Goal: Information Seeking & Learning: Learn about a topic

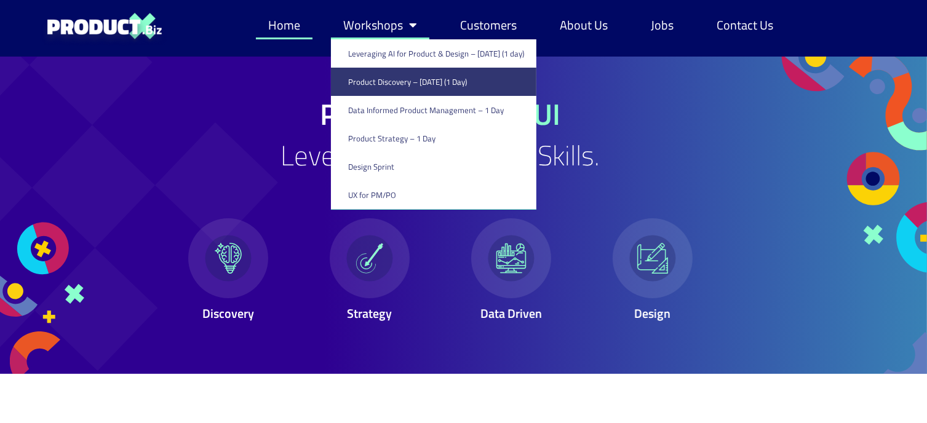
click at [391, 81] on link "Product Discovery​ – [DATE] (1 Day)" at bounding box center [433, 82] width 205 height 28
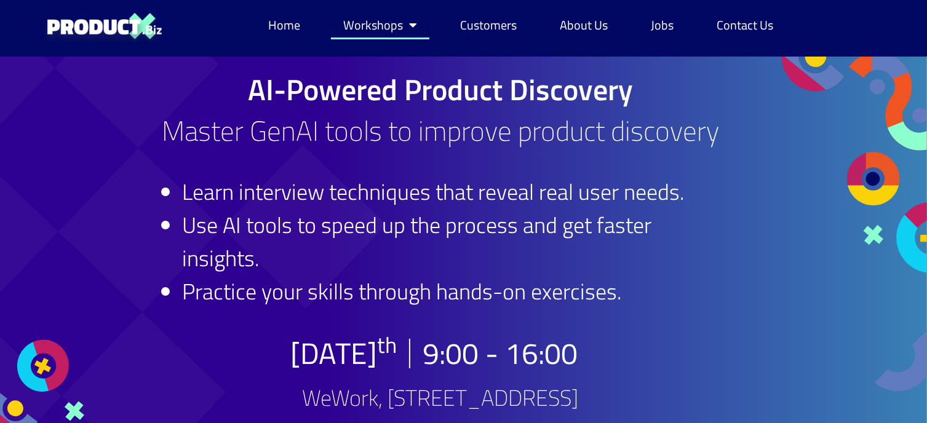
click at [373, 26] on link "Workshops" at bounding box center [380, 25] width 98 height 28
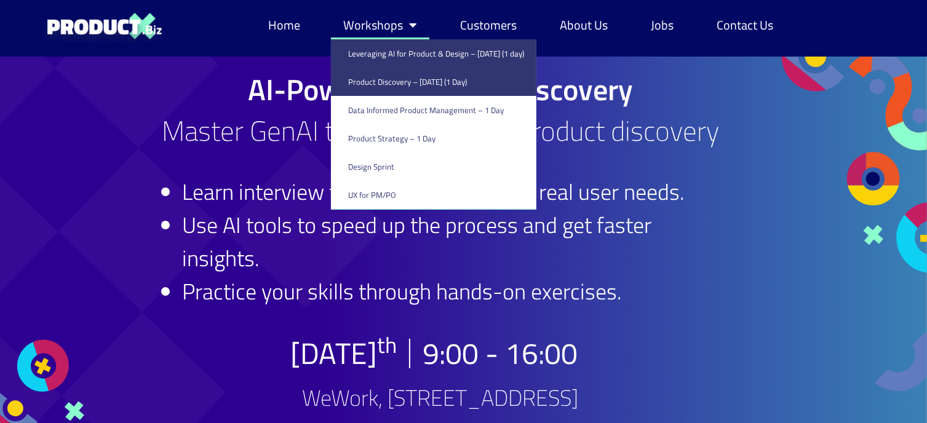
click at [379, 49] on link "Leveraging AI for Product & Design – [DATE] (1 day)" at bounding box center [433, 53] width 205 height 28
click at [386, 52] on link "Leveraging AI for Product & Design – [DATE] (1 day)" at bounding box center [433, 53] width 205 height 28
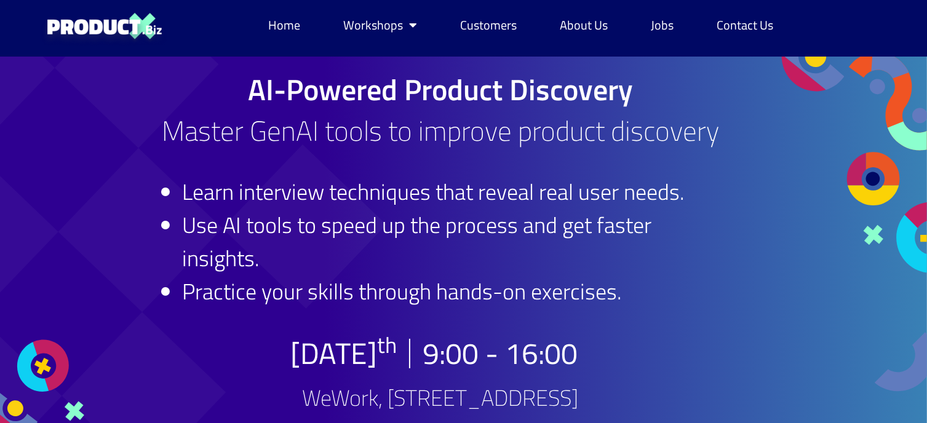
click at [97, 115] on div at bounding box center [69, 269] width 139 height 424
click at [804, 72] on div at bounding box center [834, 72] width 185 height 31
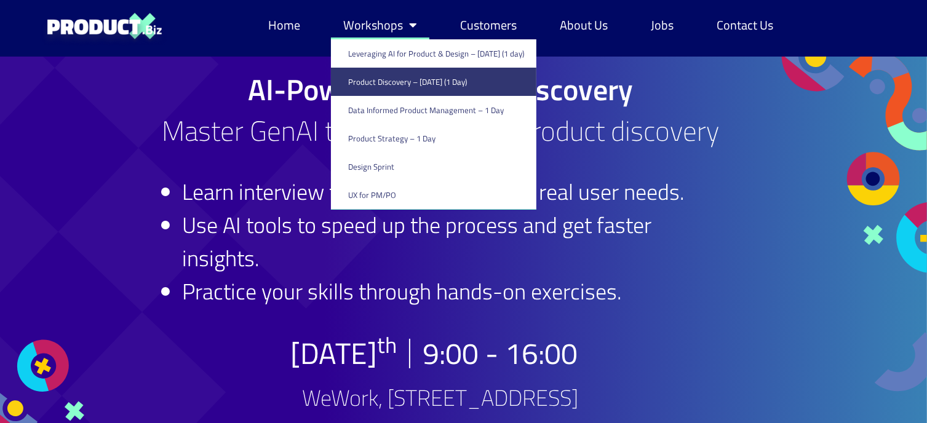
click at [391, 23] on link "Workshops" at bounding box center [380, 25] width 98 height 28
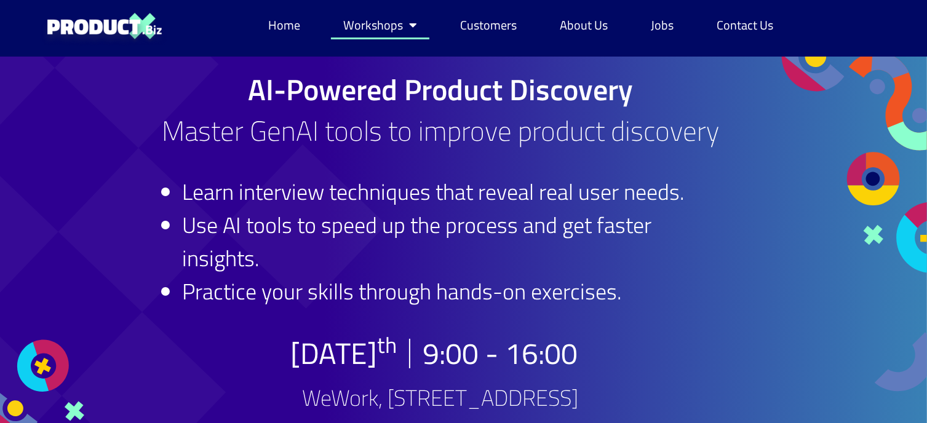
click at [386, 25] on link "Workshops" at bounding box center [380, 25] width 98 height 28
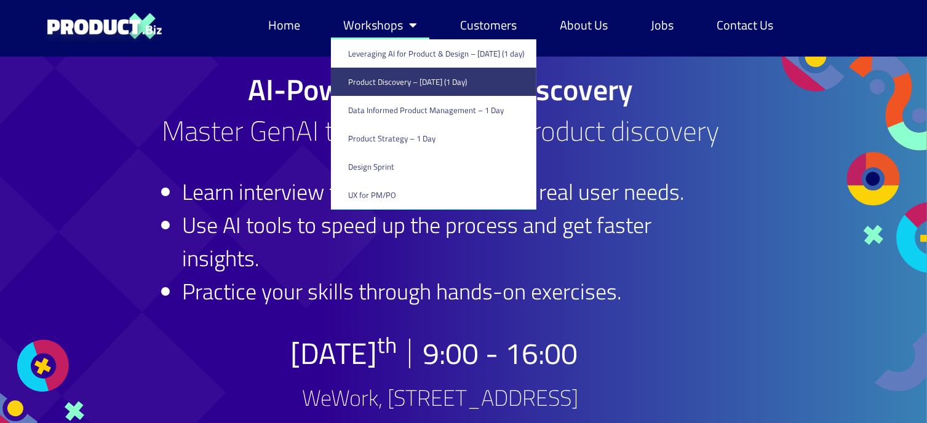
click at [387, 89] on link "Product Discovery​ – [DATE] (1 Day)" at bounding box center [433, 82] width 205 height 28
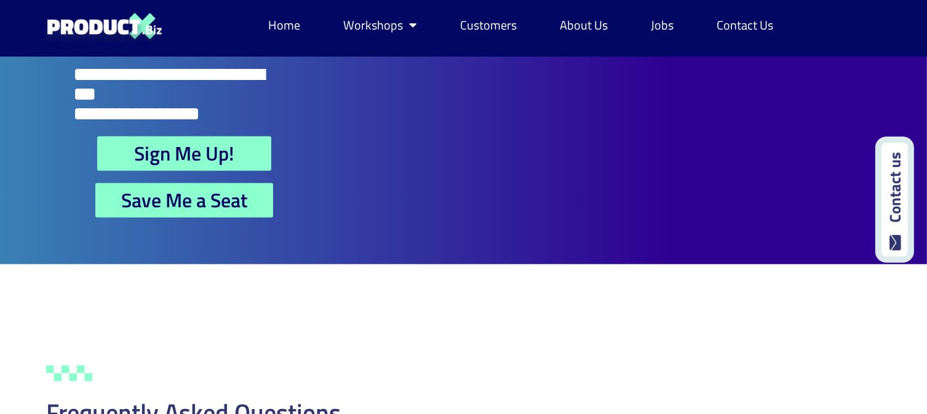
scroll to position [2615, 0]
click at [224, 143] on span "Sign Me Up!" at bounding box center [184, 153] width 100 height 20
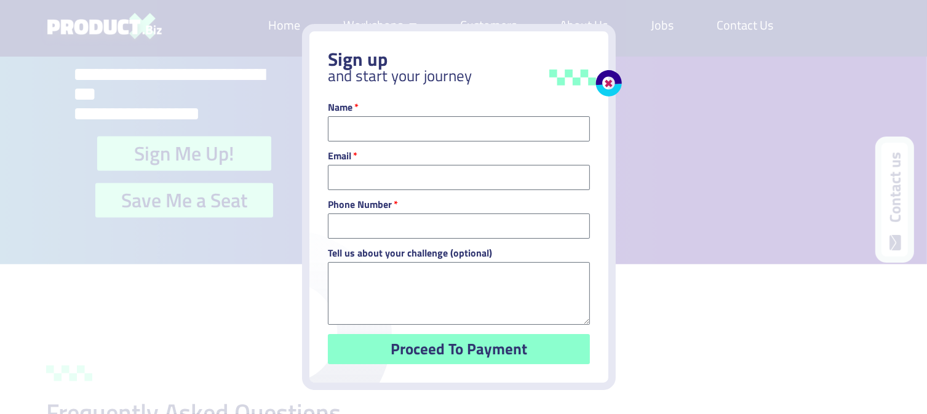
click at [40, 127] on div "Sign up and start your journey Name Email Phone Number Tell us about your chall…" at bounding box center [463, 207] width 927 height 414
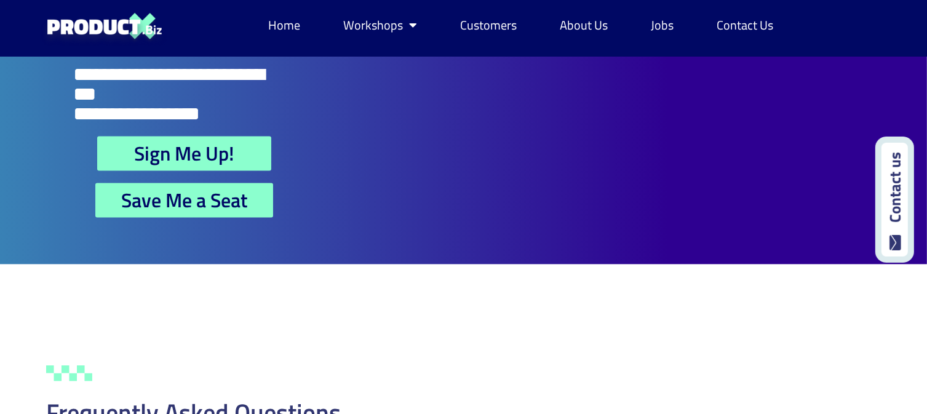
click at [180, 190] on span "Save Me a Seat" at bounding box center [184, 200] width 126 height 20
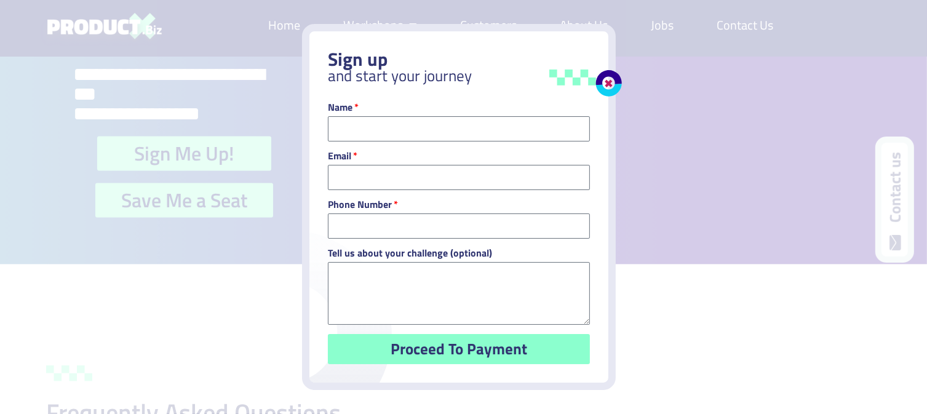
click at [39, 125] on div "Sign up and start your journey Name Email Phone Number Tell us about your chall…" at bounding box center [463, 207] width 927 height 414
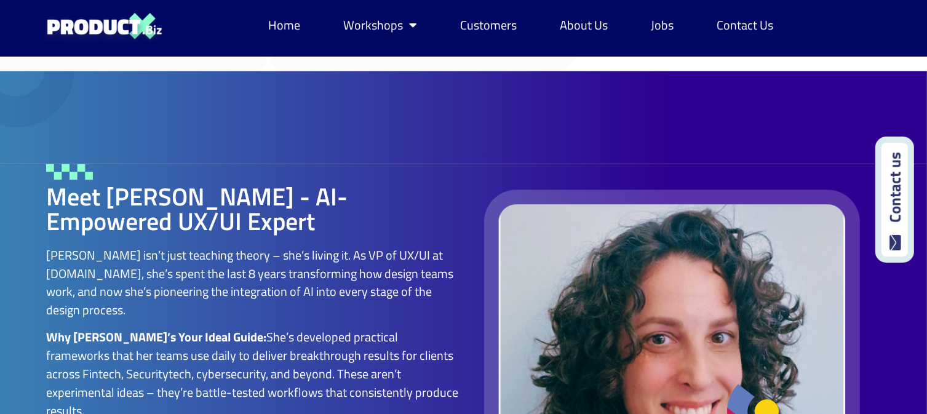
scroll to position [1918, 0]
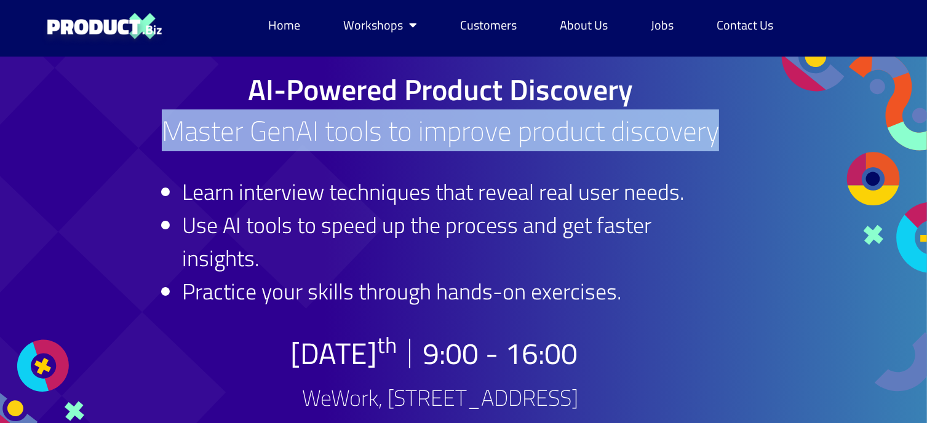
drag, startPoint x: 164, startPoint y: 135, endPoint x: 739, endPoint y: 135, distance: 575.6
click at [739, 135] on div "AI-Powered Product Discovery Master GenAI tools to improve product discovery Le…" at bounding box center [440, 269] width 603 height 424
copy h2 "Master GenAI tools to improve product discovery"
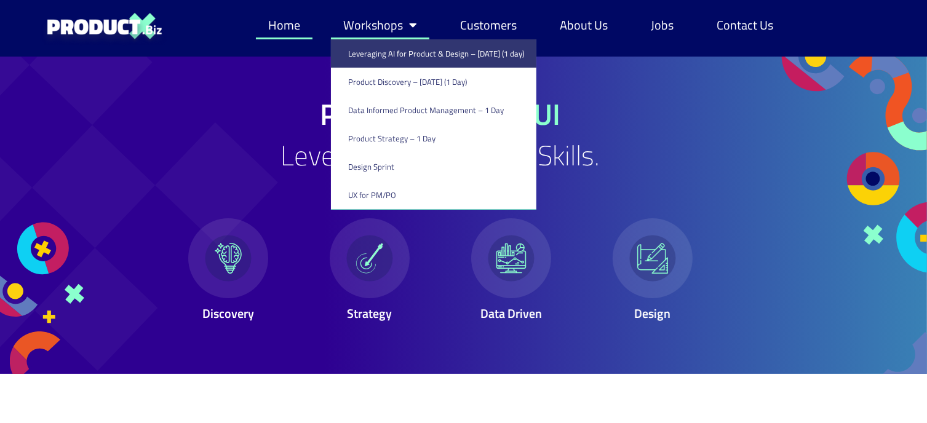
click at [400, 52] on link "Leveraging AI for Product & Design – [DATE] (1 day)" at bounding box center [433, 53] width 205 height 28
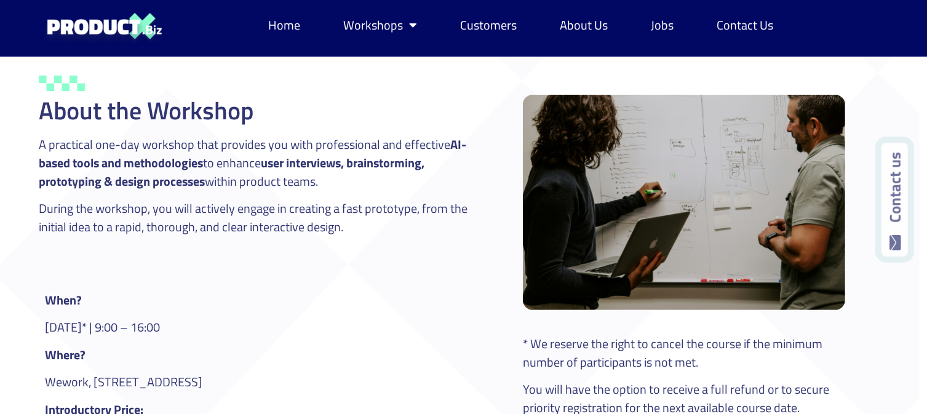
scroll to position [0, 7]
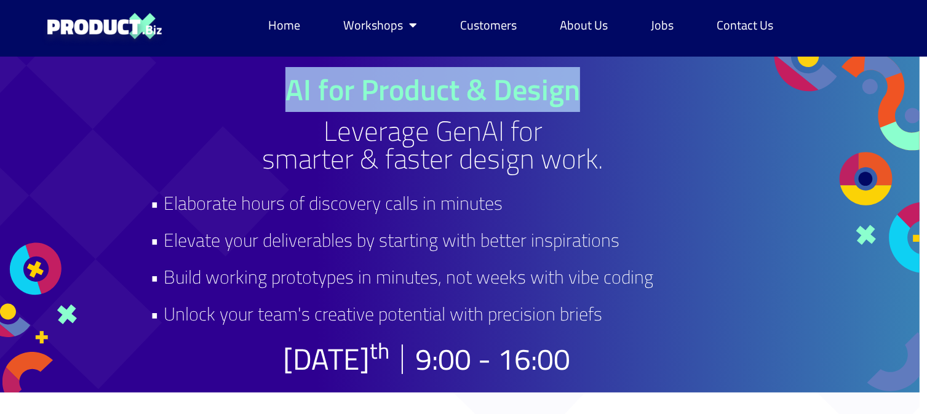
drag, startPoint x: 283, startPoint y: 93, endPoint x: 581, endPoint y: 108, distance: 298.1
click at [581, 108] on div "AI for Product & Design Leverage GenAI for smarter & faster design work. • Elab…" at bounding box center [433, 224] width 566 height 299
copy h1 "AI for Product & Design"
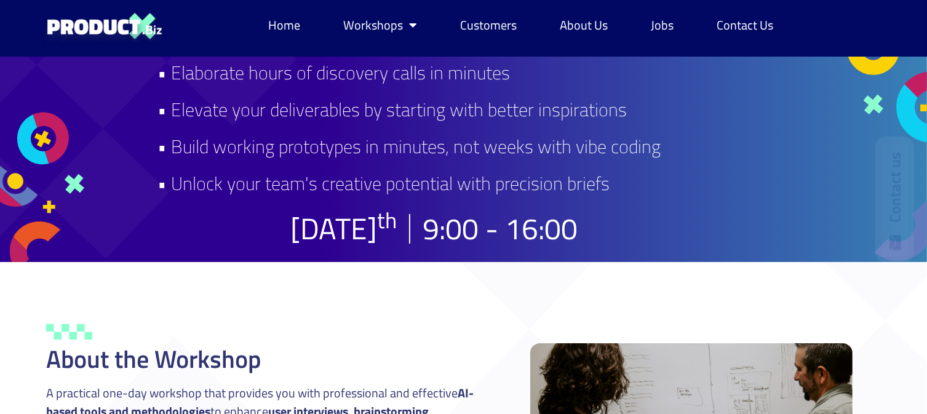
scroll to position [0, 0]
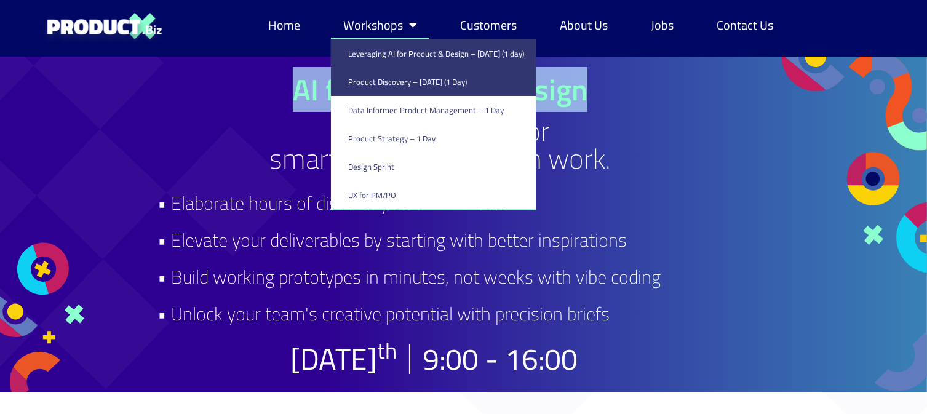
click at [383, 76] on link "Product Discovery​ – [DATE] (1 Day)" at bounding box center [433, 82] width 205 height 28
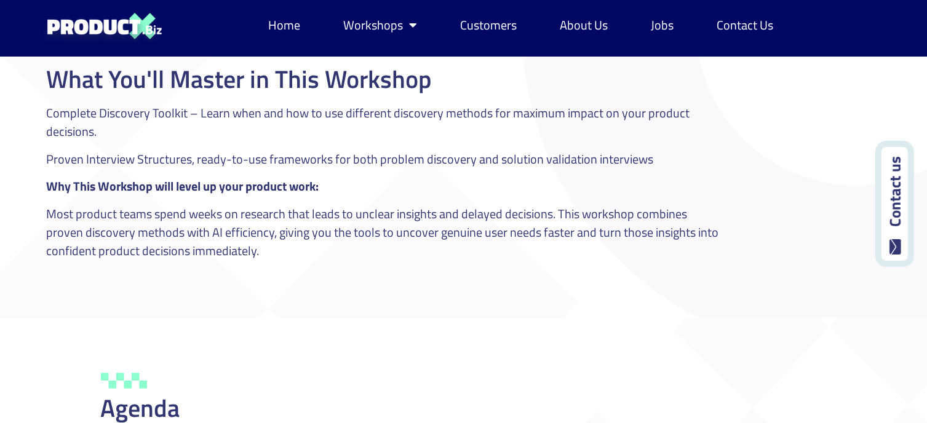
scroll to position [1459, 0]
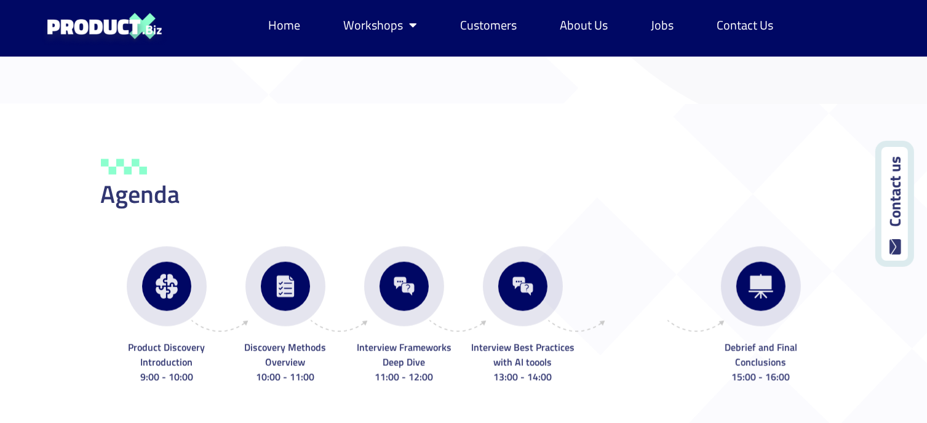
click at [308, 240] on div "Agenda Product Discovery Introduction 9:00 - 10:00 Discovery Methods Overview 1…" at bounding box center [464, 273] width 738 height 271
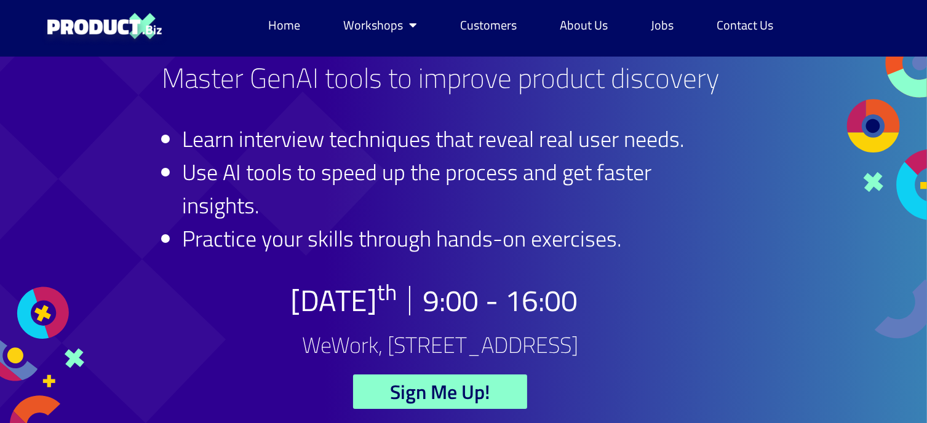
scroll to position [0, 0]
